Goal: Task Accomplishment & Management: Use online tool/utility

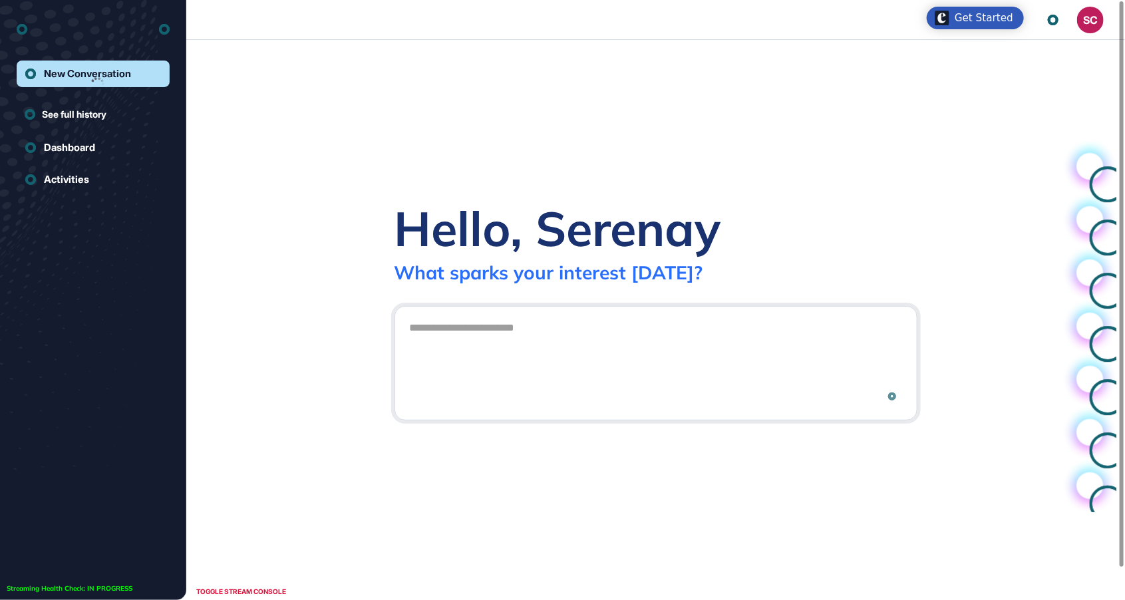
scroll to position [1, 1]
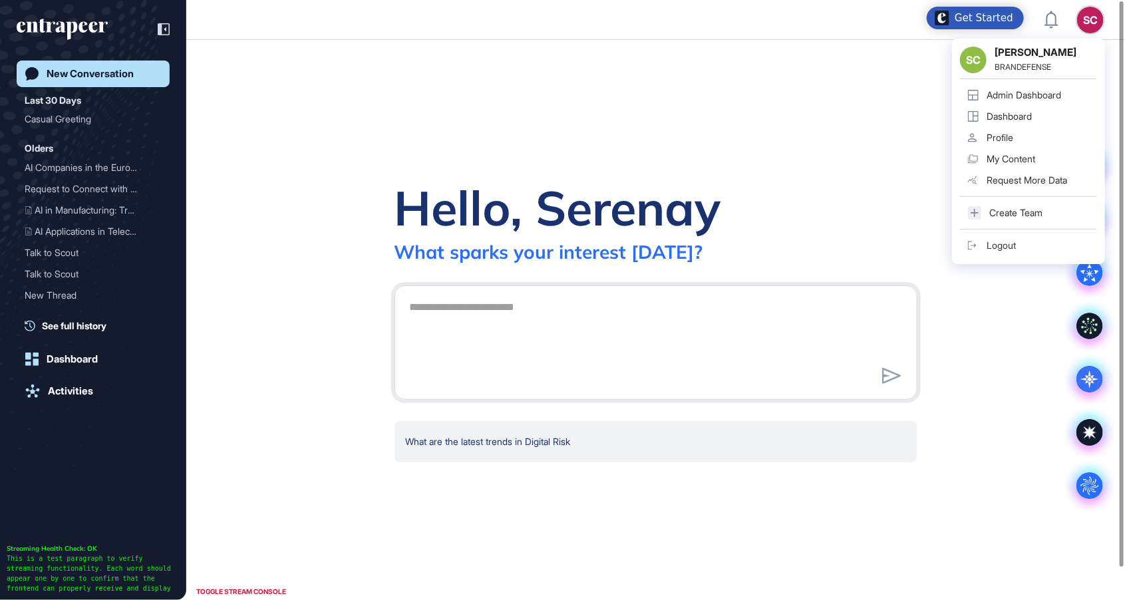
click at [1048, 101] on link "Admin Dashboard" at bounding box center [1028, 94] width 137 height 21
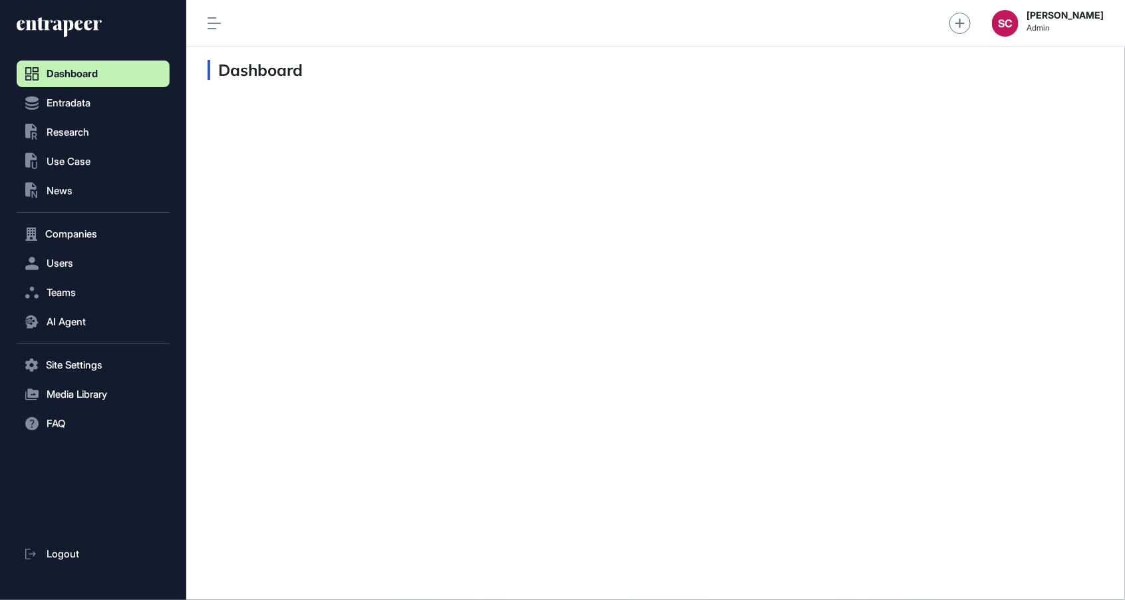
scroll to position [1, 1]
click at [52, 115] on button "Entradata" at bounding box center [93, 103] width 153 height 27
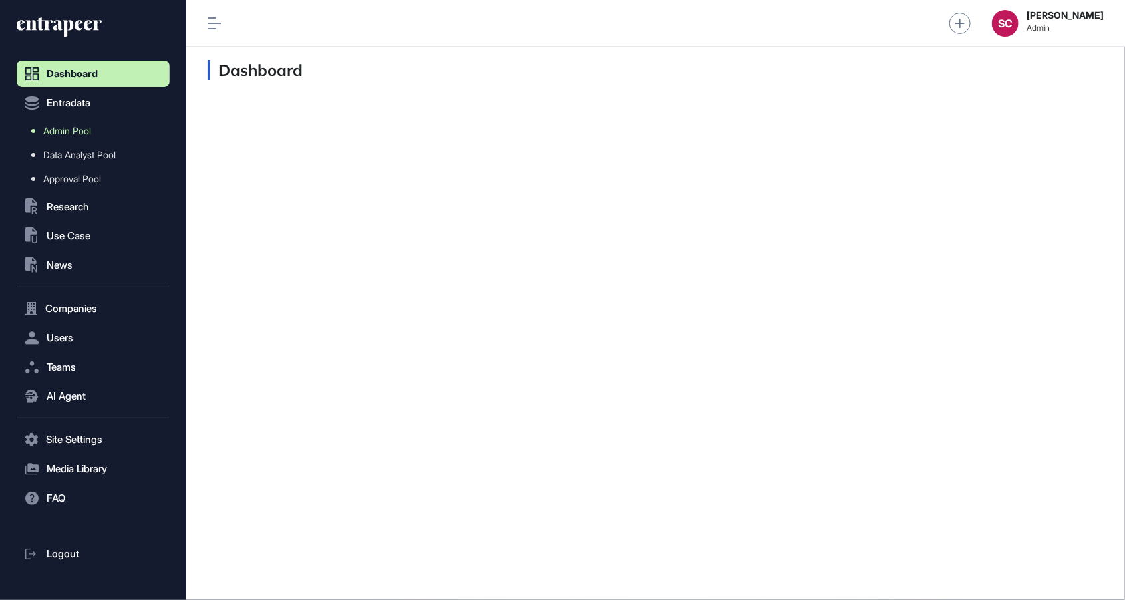
click at [69, 131] on span "Admin Pool" at bounding box center [67, 131] width 48 height 11
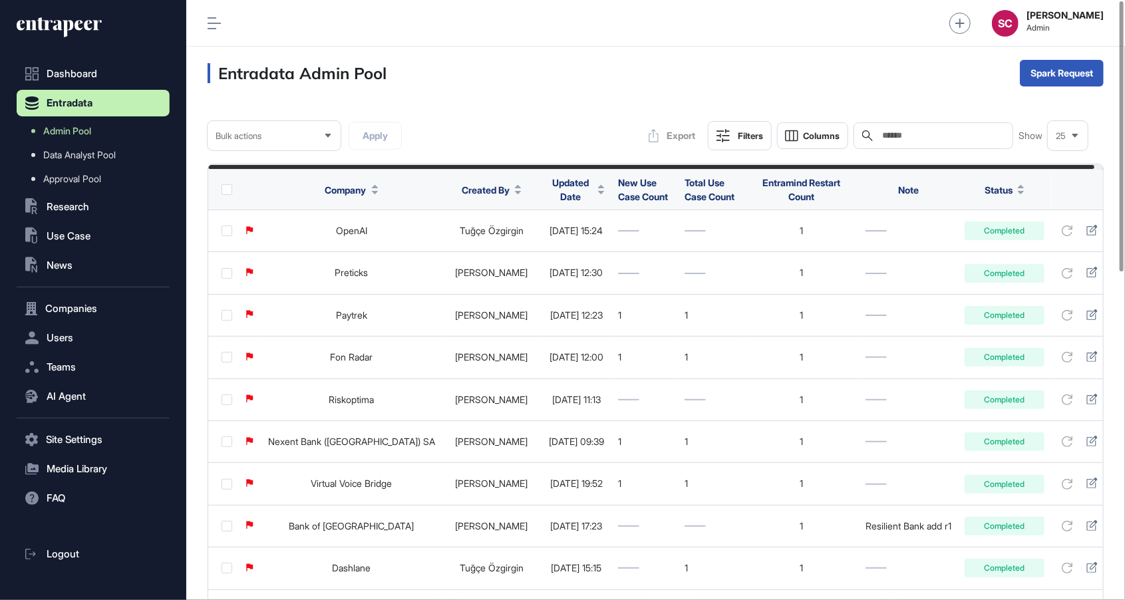
click at [462, 186] on button "Created By" at bounding box center [492, 190] width 60 height 14
click at [486, 237] on div "Sort Descending" at bounding box center [449, 244] width 82 height 19
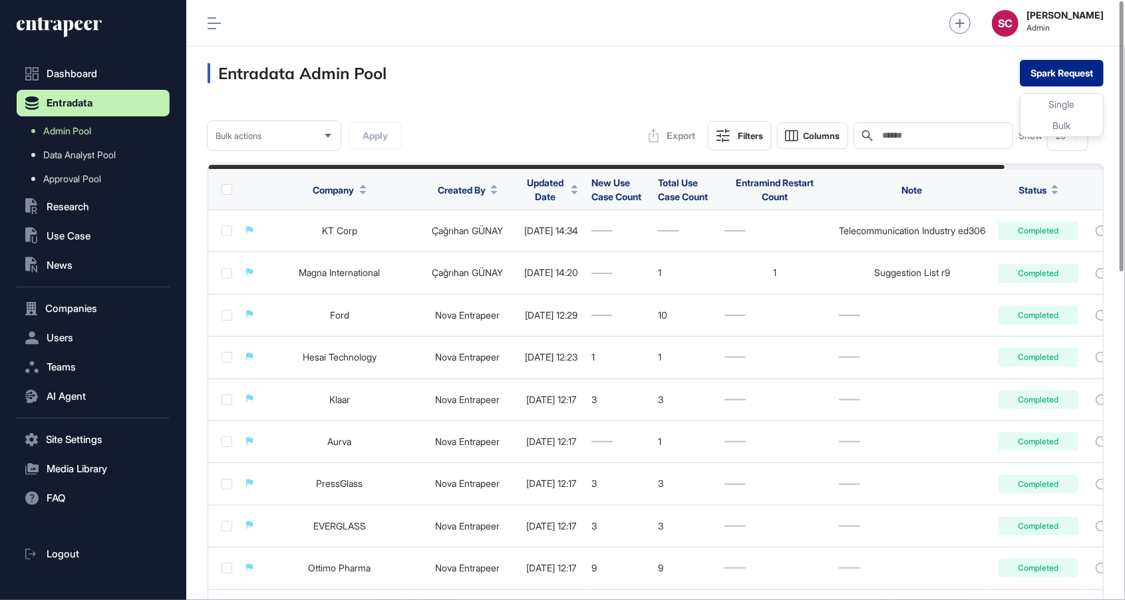
click at [1066, 65] on button "Spark Request" at bounding box center [1062, 73] width 84 height 27
click at [1068, 77] on button "Spark Request" at bounding box center [1062, 73] width 84 height 27
click at [1075, 105] on div "Single" at bounding box center [1061, 104] width 82 height 21
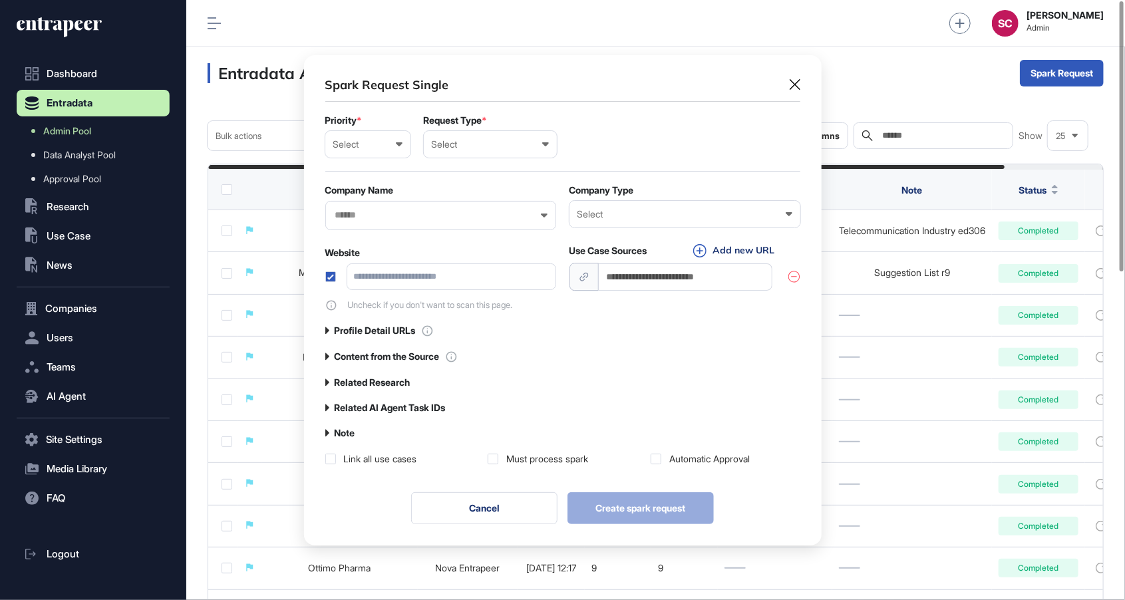
scroll to position [1, 6]
click at [386, 152] on div "Select Low Normal High Urgent" at bounding box center [367, 144] width 85 height 27
click at [0, 0] on div "Normal" at bounding box center [0, 0] width 0 height 0
click at [446, 142] on div "Select" at bounding box center [490, 144] width 117 height 11
click at [0, 0] on div "User" at bounding box center [0, 0] width 0 height 0
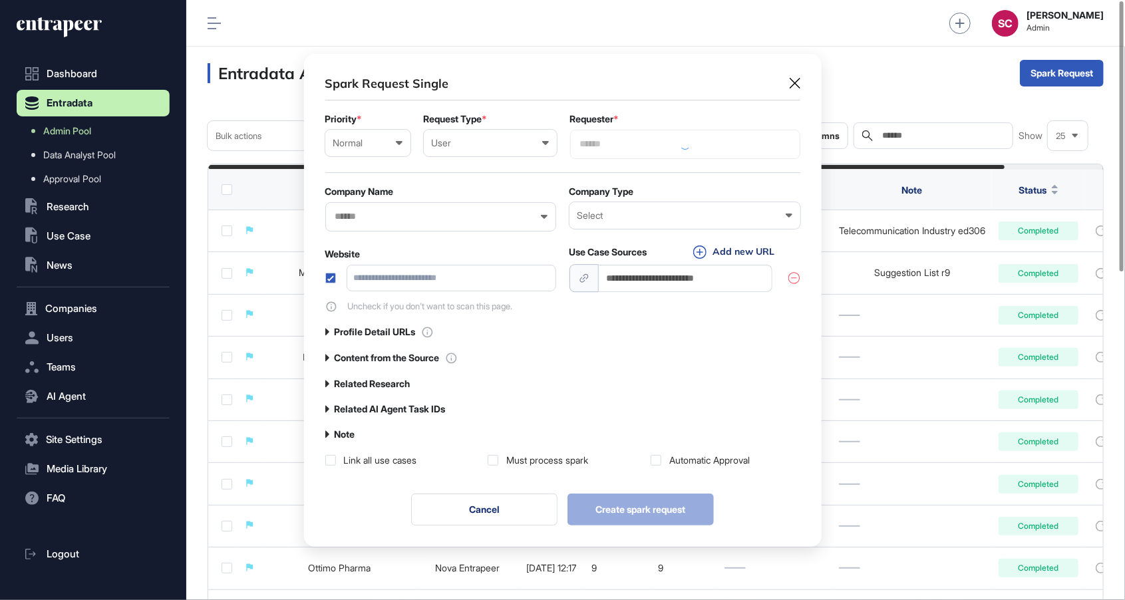
scroll to position [493, 517]
click at [595, 142] on input "text" at bounding box center [685, 143] width 213 height 11
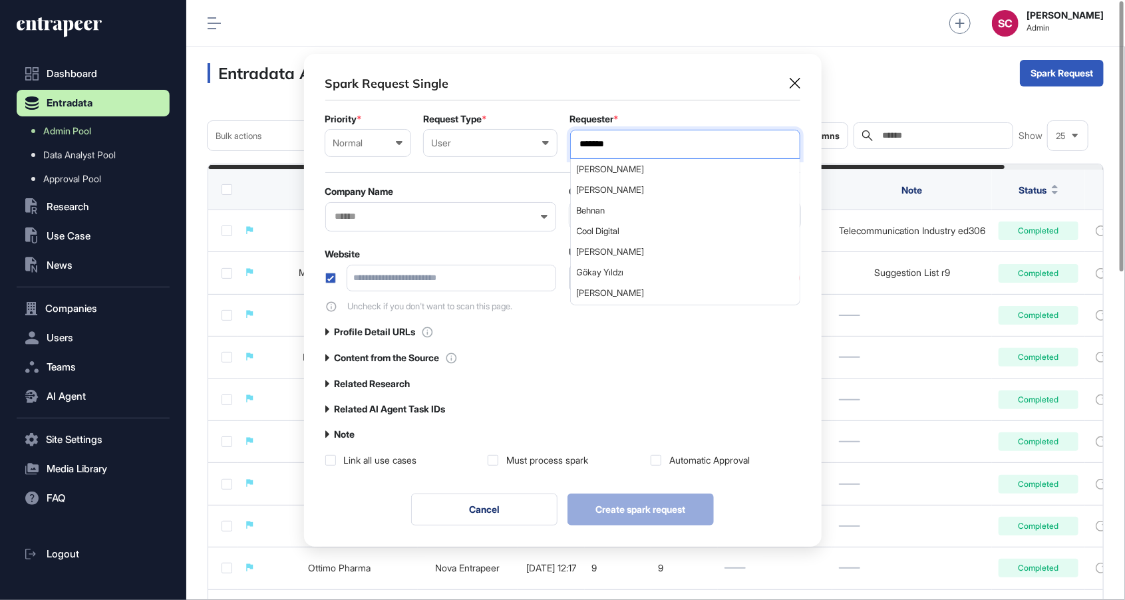
type input "*******"
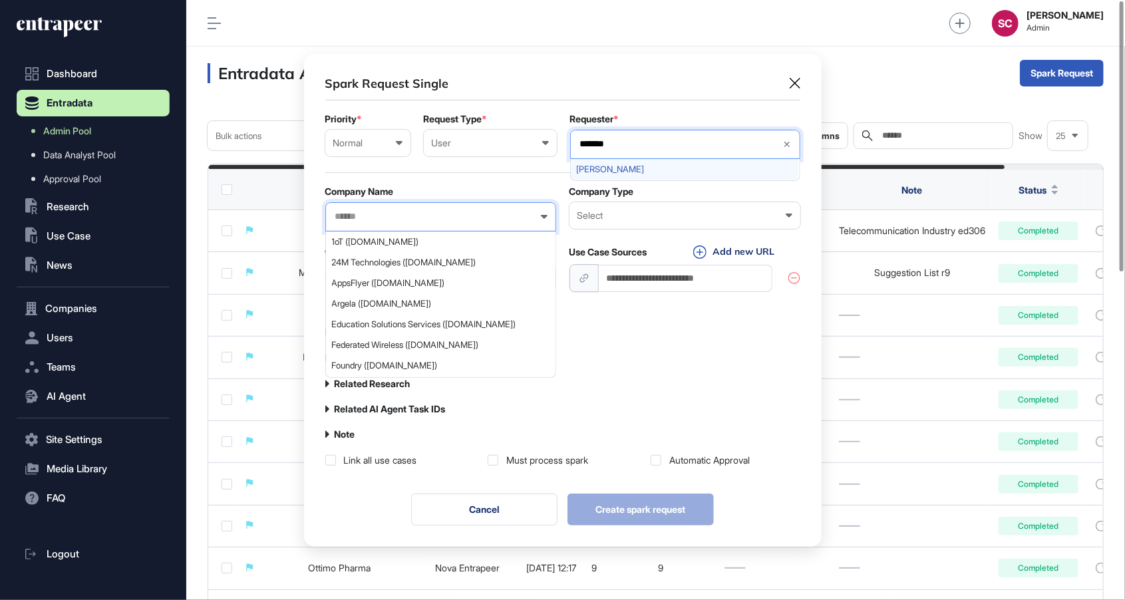
click at [651, 174] on div "[PERSON_NAME]" at bounding box center [684, 169] width 227 height 21
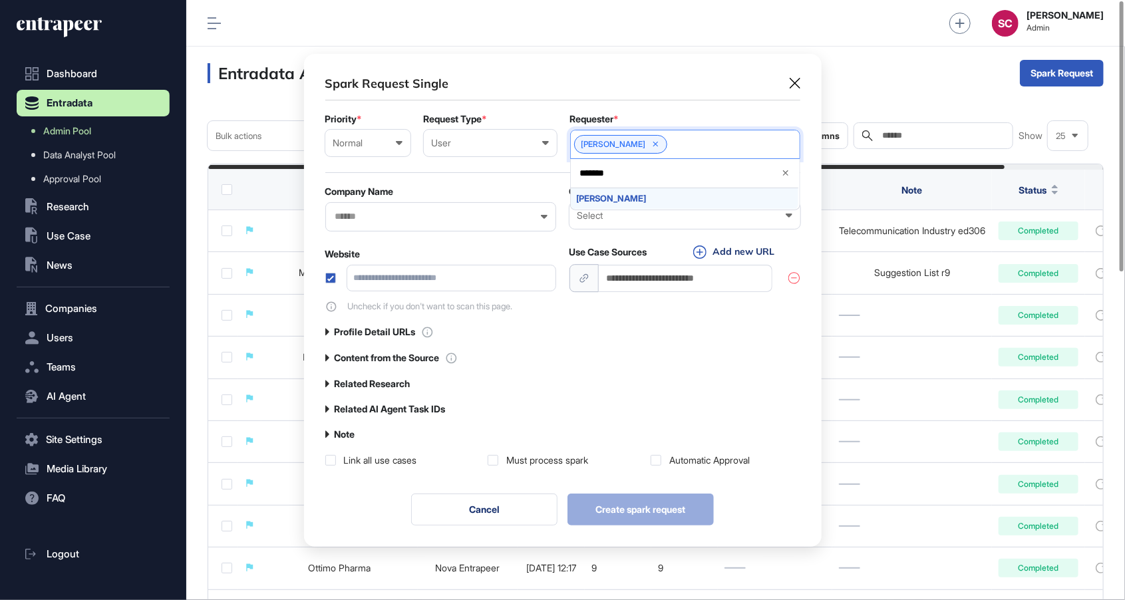
scroll to position [492, 517]
click at [796, 88] on div "Spark Request Single" at bounding box center [562, 84] width 475 height 17
click at [793, 82] on icon at bounding box center [795, 83] width 11 height 11
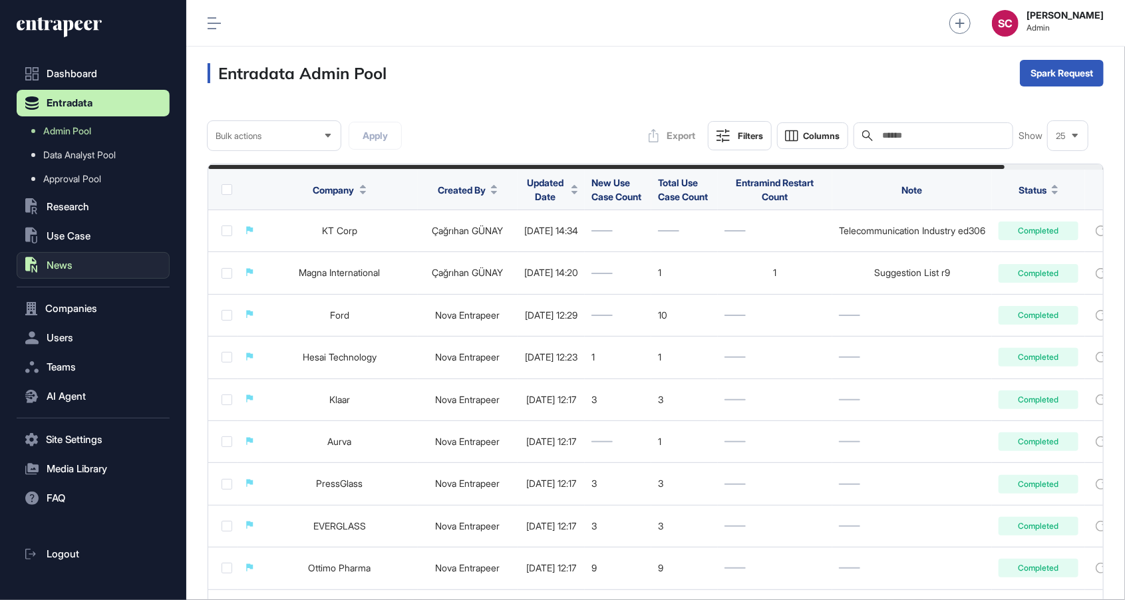
click at [74, 271] on button ".st0{fill:currentColor} News" at bounding box center [93, 265] width 153 height 27
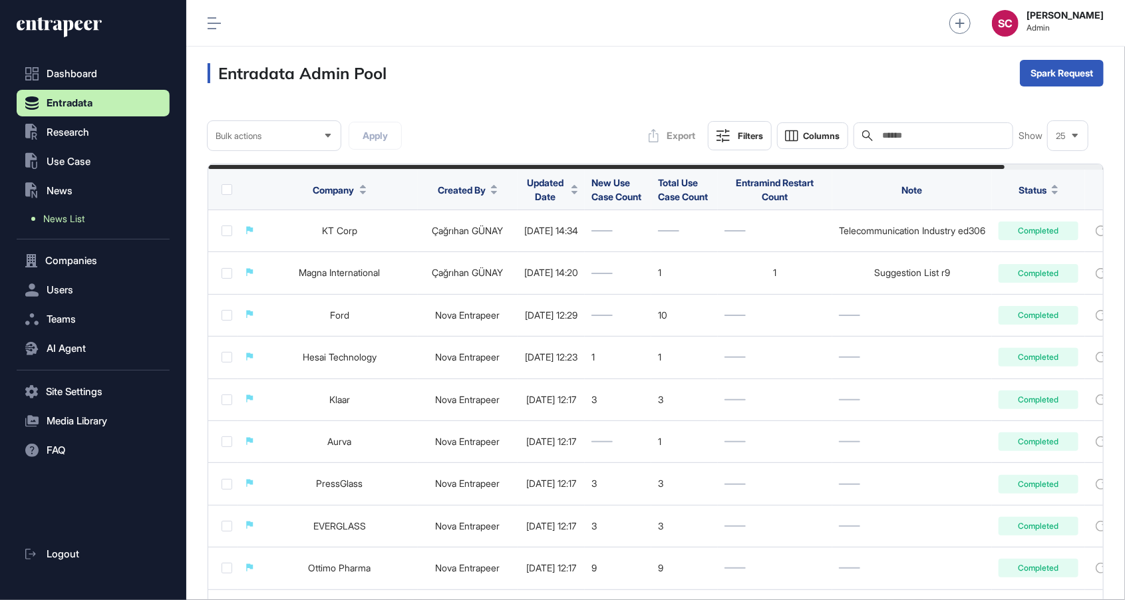
click at [83, 225] on link "News List" at bounding box center [96, 219] width 146 height 24
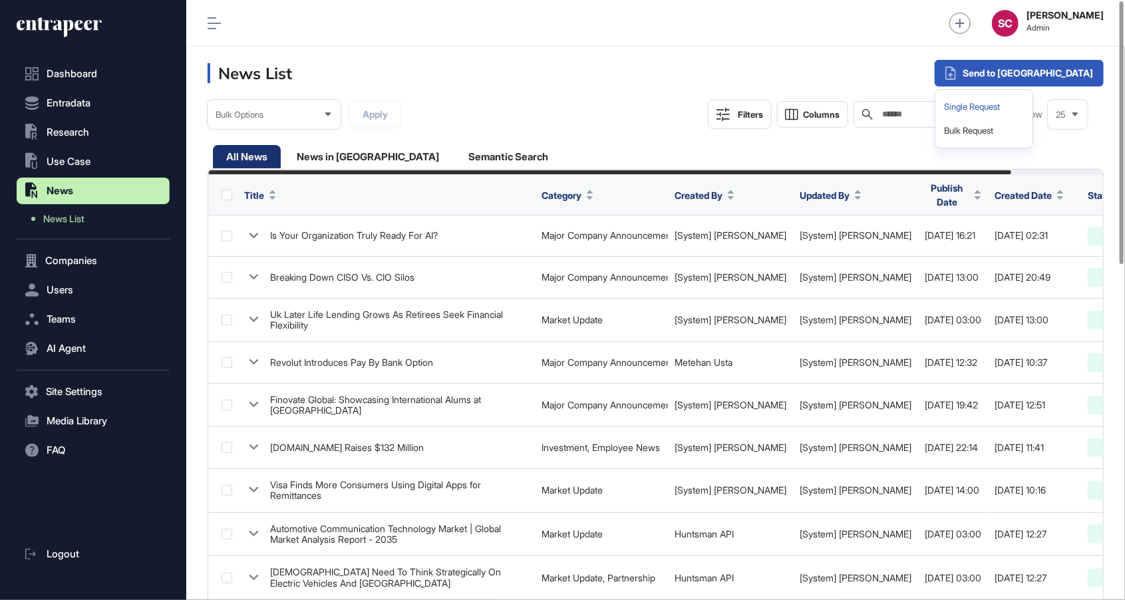
click at [1027, 100] on div "Single Request" at bounding box center [983, 107] width 86 height 24
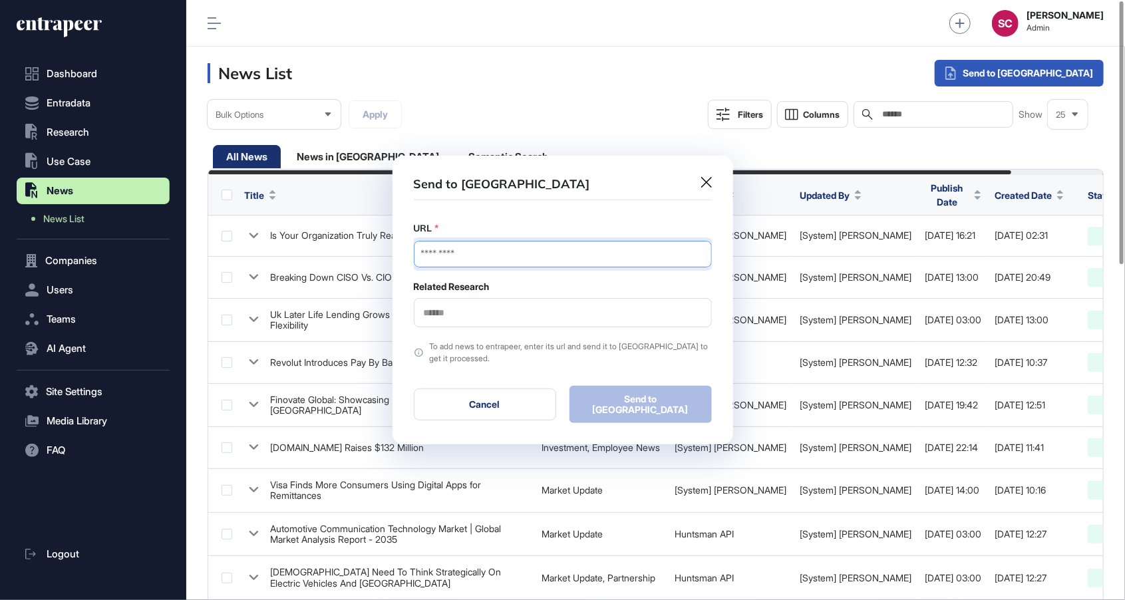
click at [577, 263] on input "URL" at bounding box center [563, 254] width 298 height 27
paste input "**********"
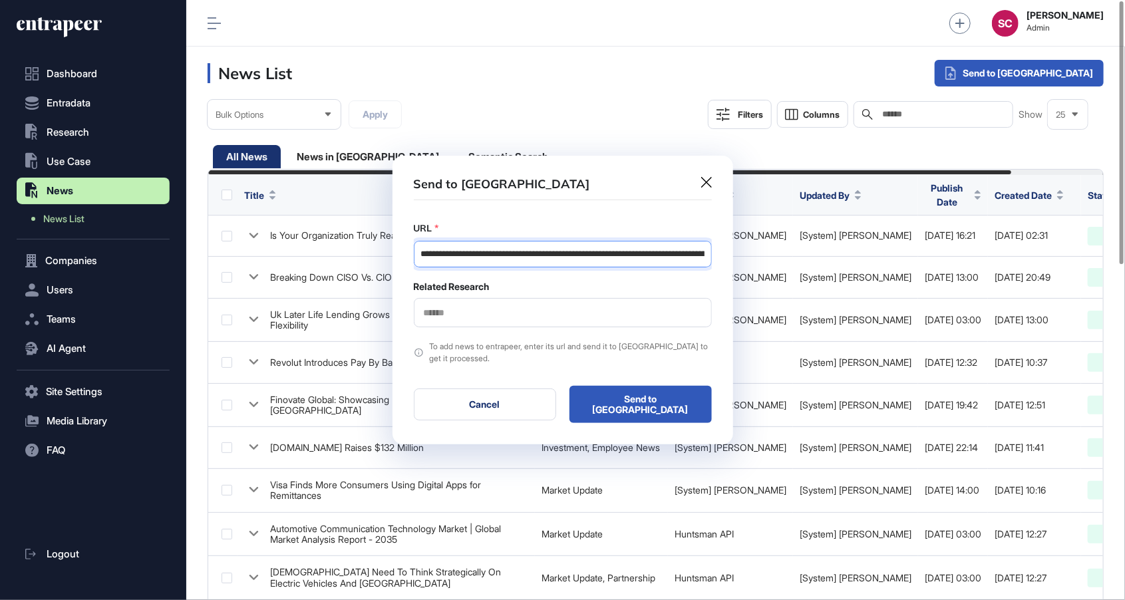
scroll to position [0, 196]
type input "**********"
click at [531, 332] on div "**********" at bounding box center [563, 322] width 298 height 202
click at [524, 319] on input "text" at bounding box center [562, 312] width 281 height 11
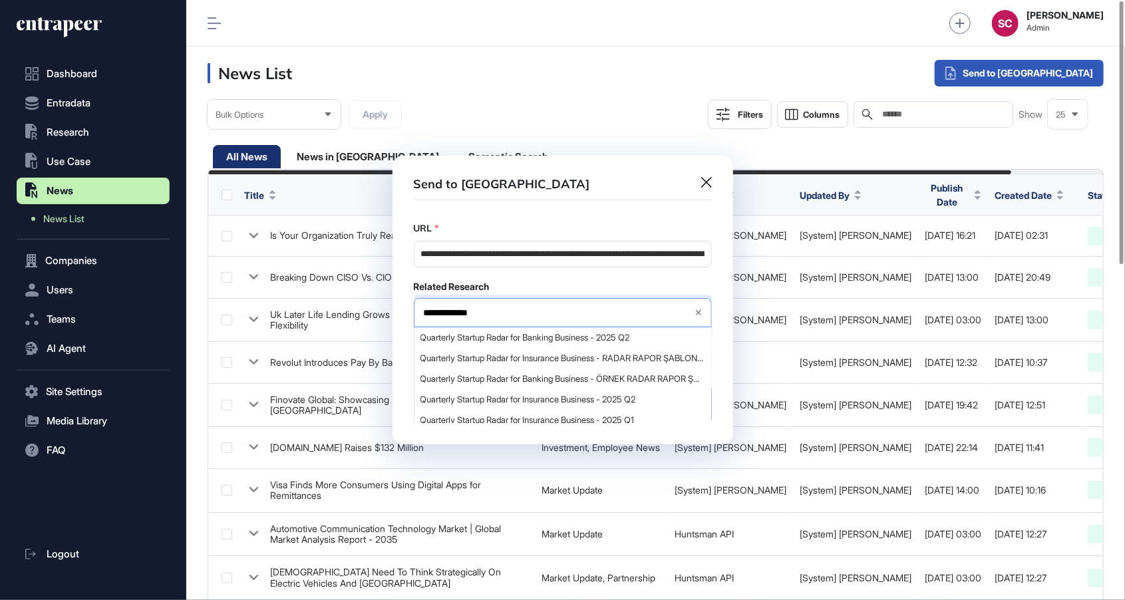
type input "**********"
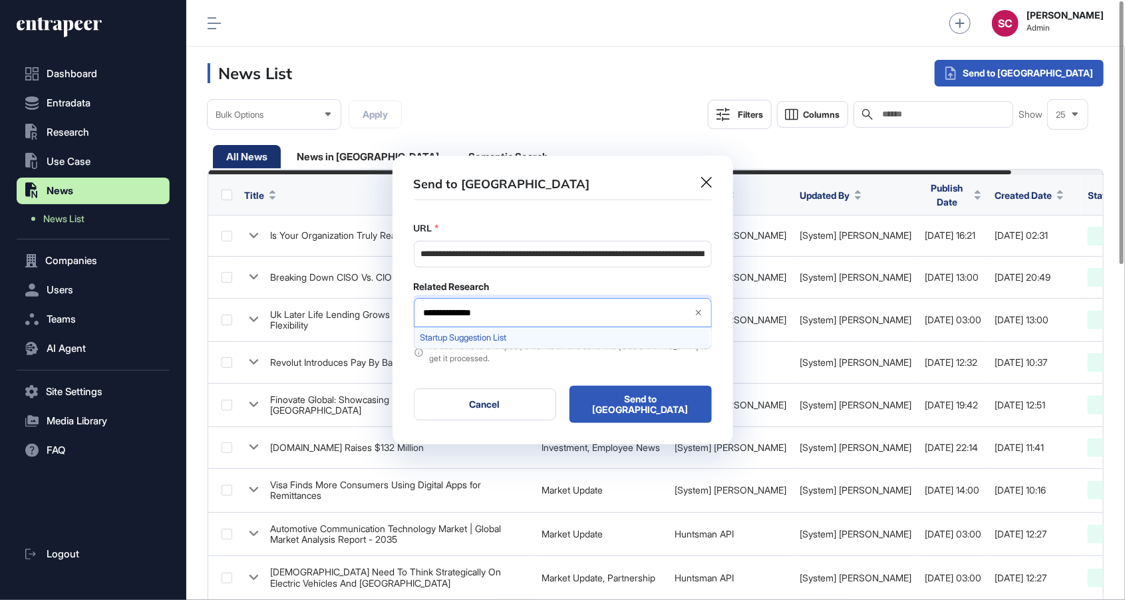
click at [486, 343] on span "Startup Suggestion List" at bounding box center [561, 338] width 283 height 10
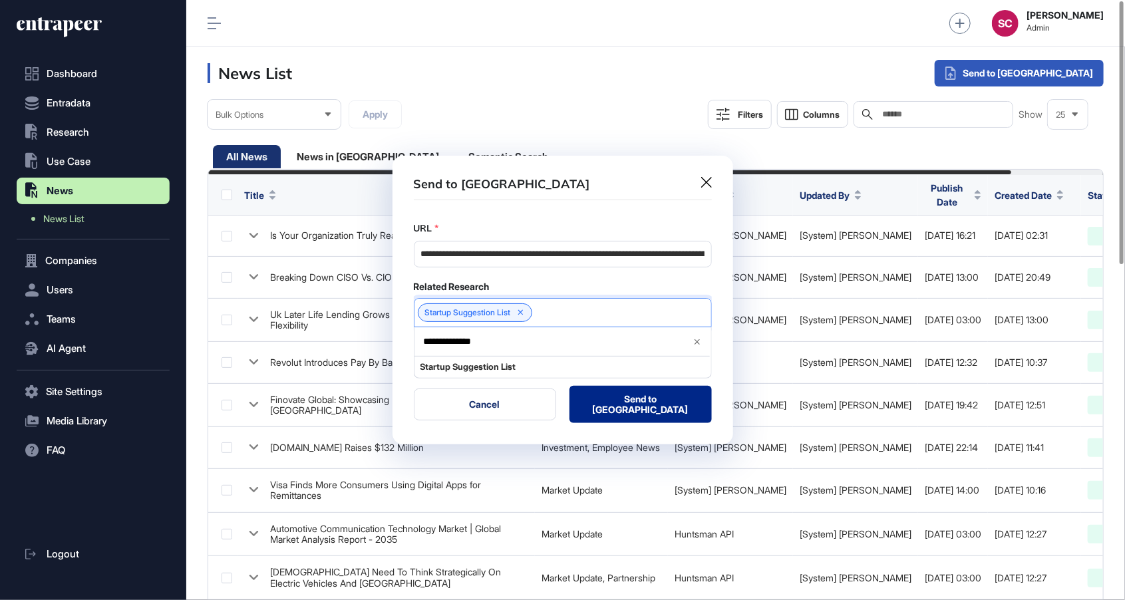
click at [644, 412] on button "Send to [GEOGRAPHIC_DATA]" at bounding box center [640, 404] width 142 height 37
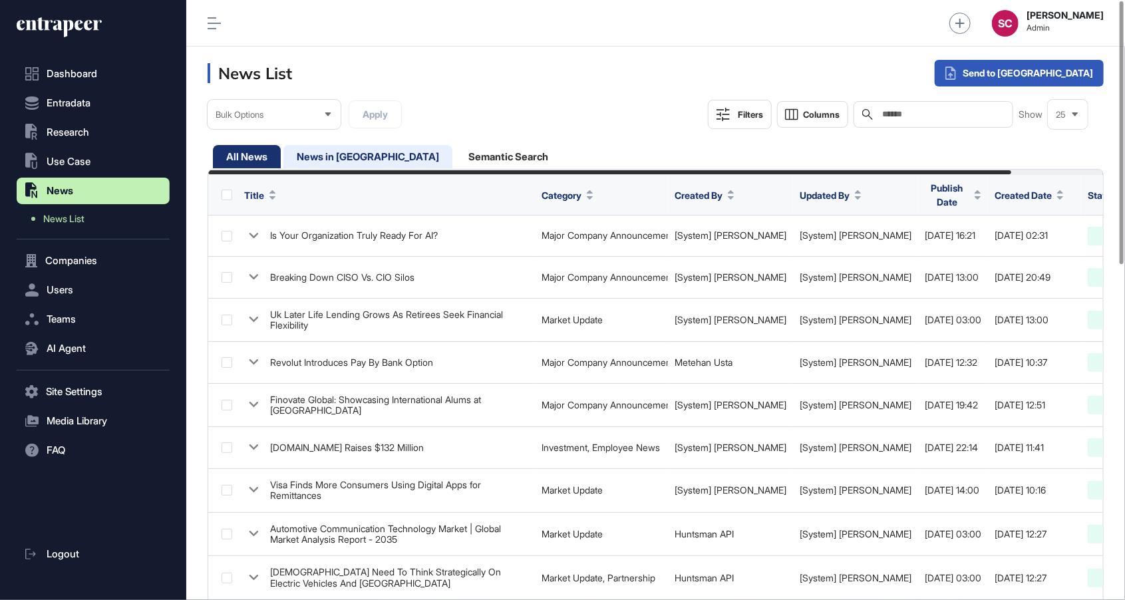
click at [333, 162] on div "News in [GEOGRAPHIC_DATA]" at bounding box center [367, 156] width 169 height 23
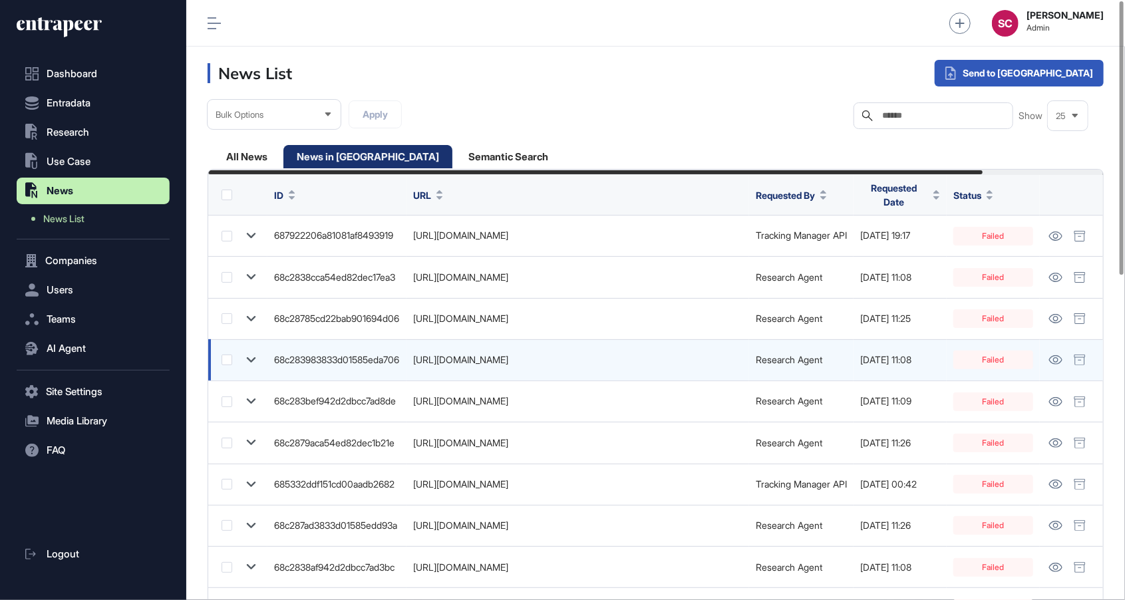
scroll to position [0, 140]
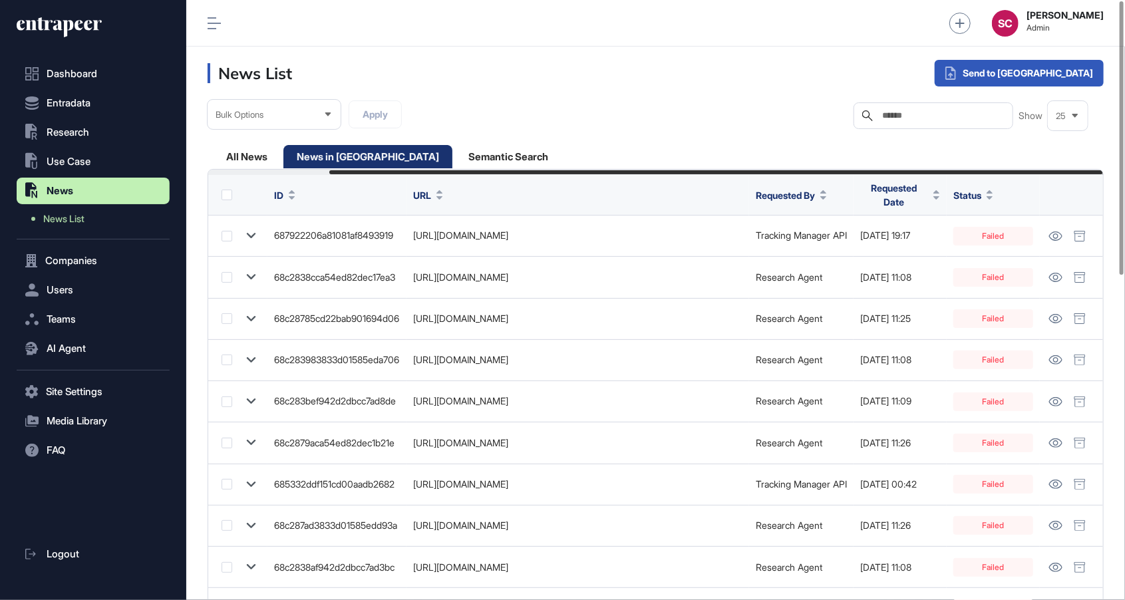
click at [809, 194] on span "Requested By" at bounding box center [785, 195] width 59 height 14
click at [879, 196] on span "Requested Date" at bounding box center [894, 195] width 68 height 28
click at [904, 254] on span "Sort Descending" at bounding box center [914, 257] width 53 height 11
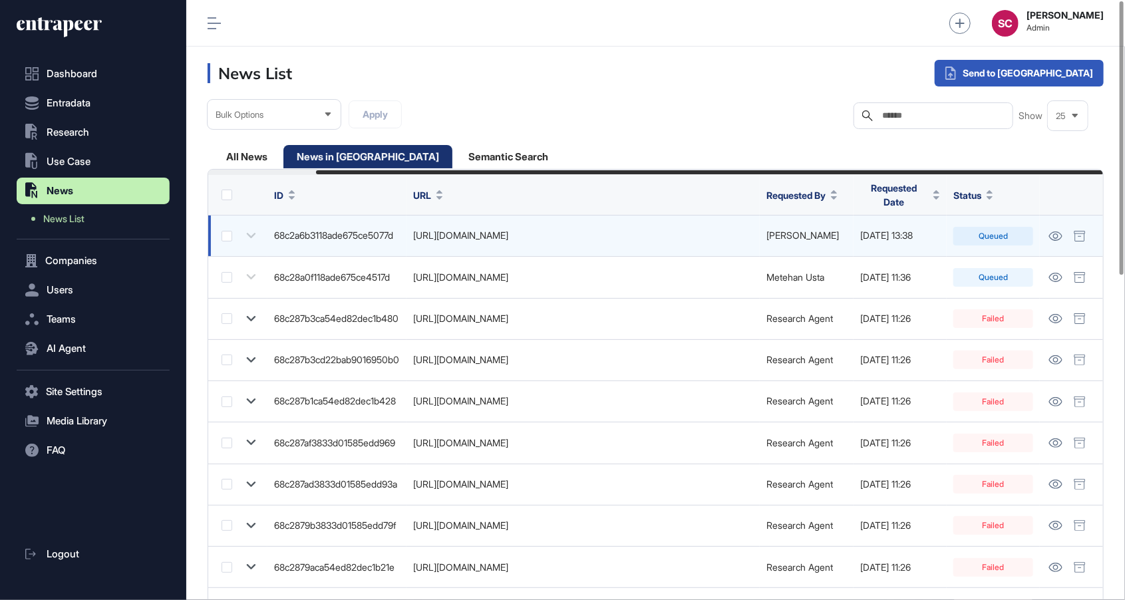
scroll to position [0, 122]
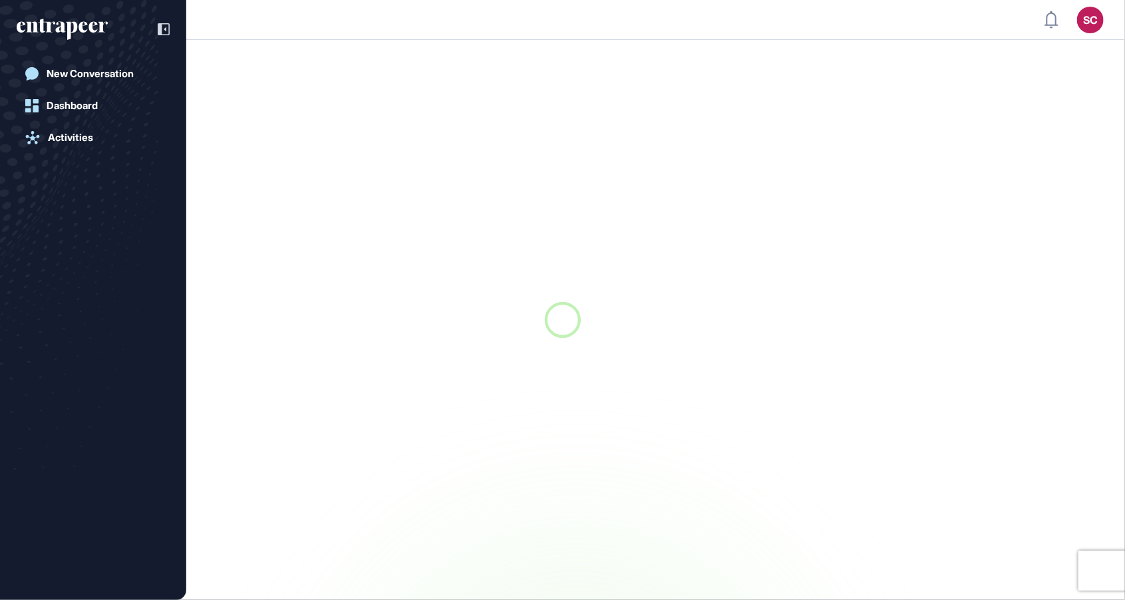
scroll to position [1, 1]
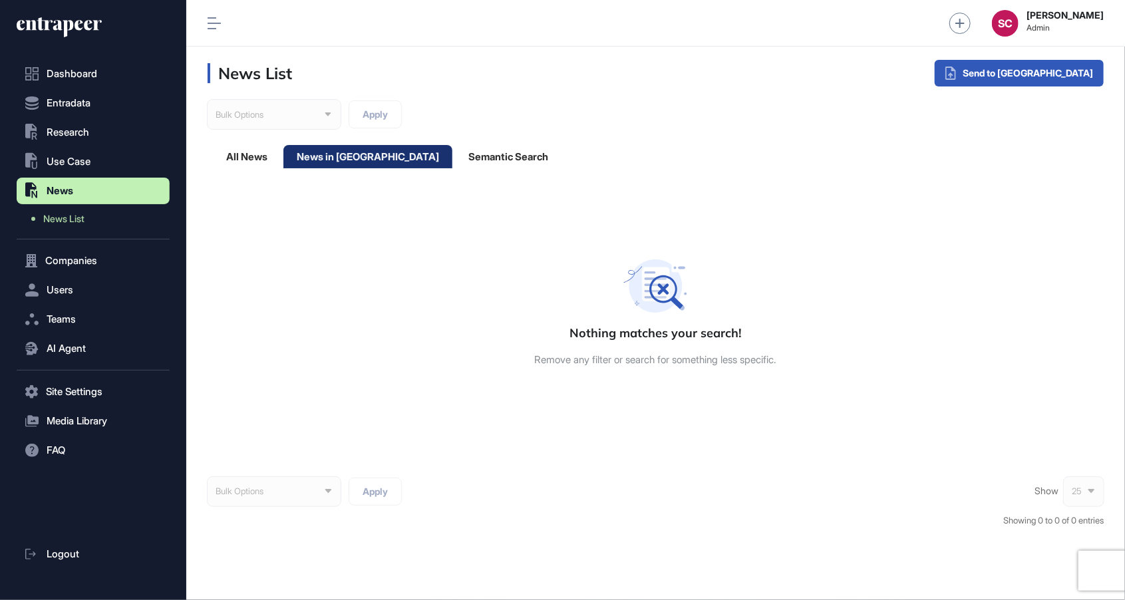
scroll to position [1, 1]
click at [527, 366] on table "Nothing matches your search! Remove any filter or search for something less spe…" at bounding box center [656, 312] width 896 height 287
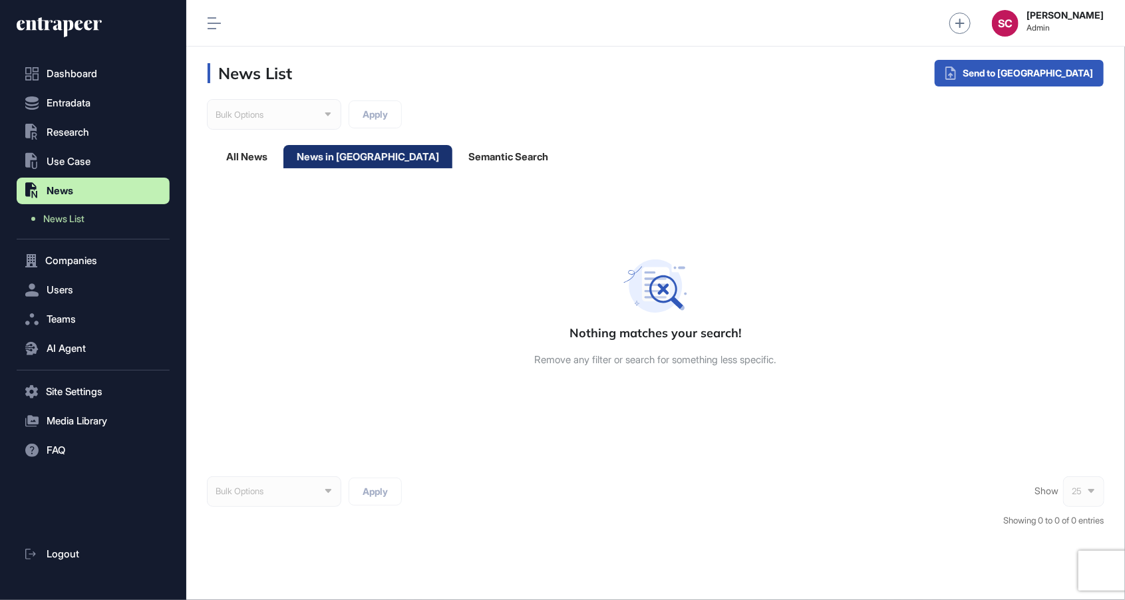
click at [229, 145] on div "All News News in [GEOGRAPHIC_DATA] Semantic Search" at bounding box center [656, 156] width 887 height 23
click at [229, 152] on div "All News" at bounding box center [247, 156] width 68 height 23
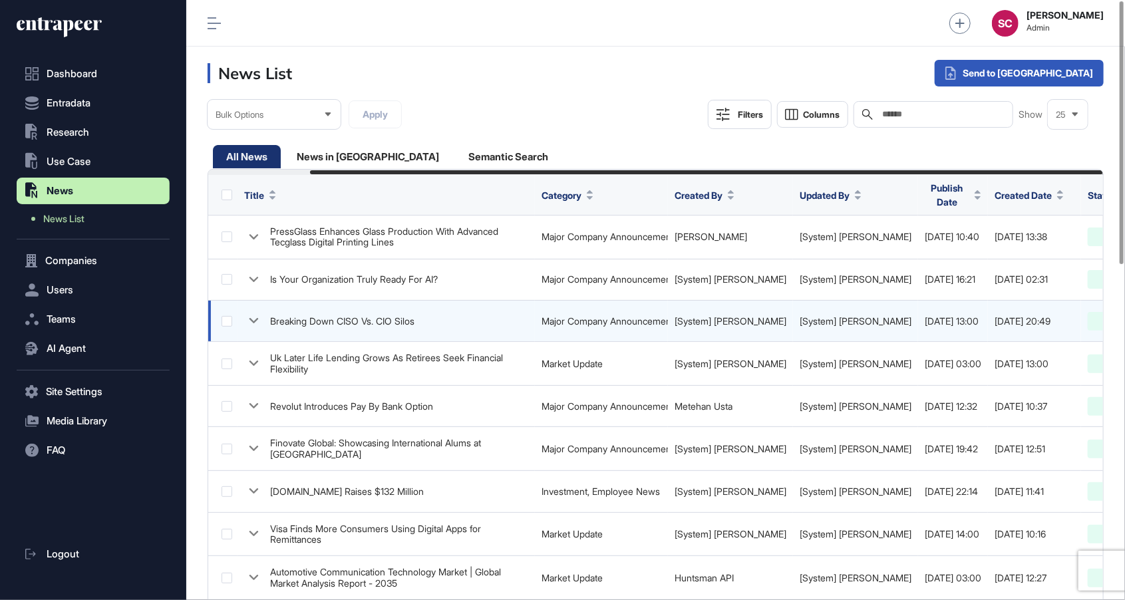
scroll to position [0, 115]
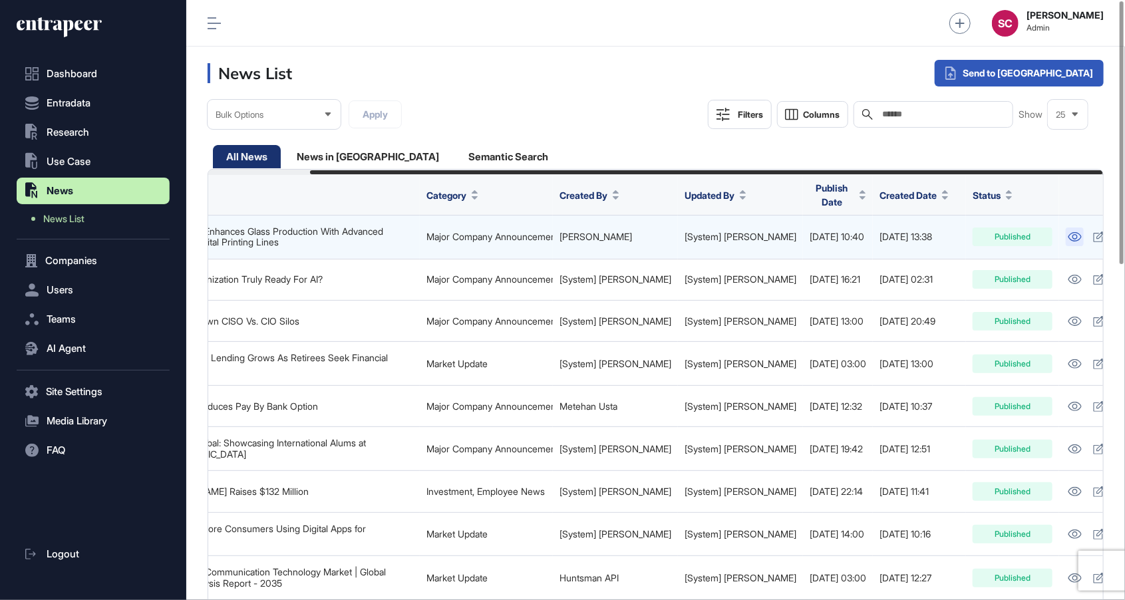
click at [1066, 229] on link at bounding box center [1075, 236] width 18 height 19
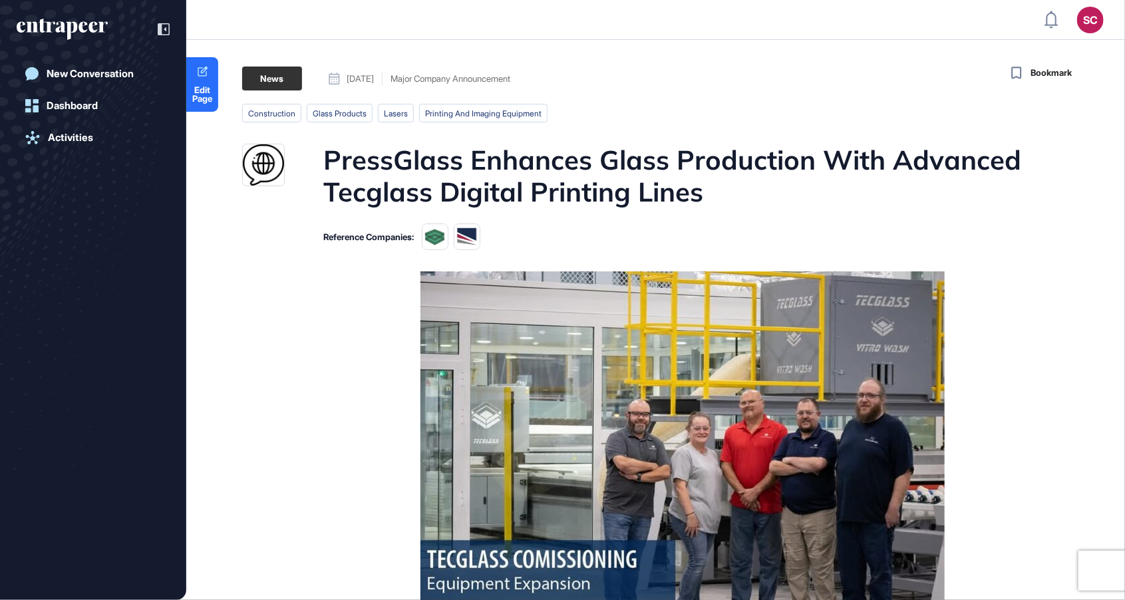
click at [681, 252] on main "News September 08, 2025 Major Company Announcement September 08, 2025 Major Com…" at bounding box center [657, 543] width 936 height 953
